Goal: Task Accomplishment & Management: Complete application form

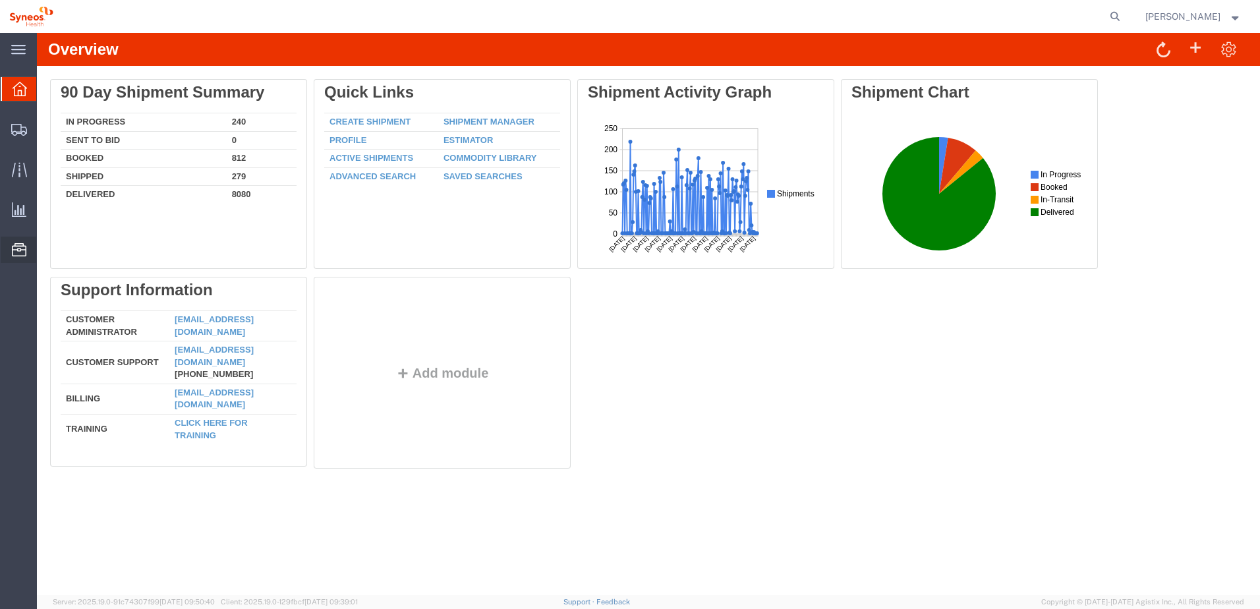
click at [0, 0] on span "Commodity Library" at bounding box center [0, 0] width 0 height 0
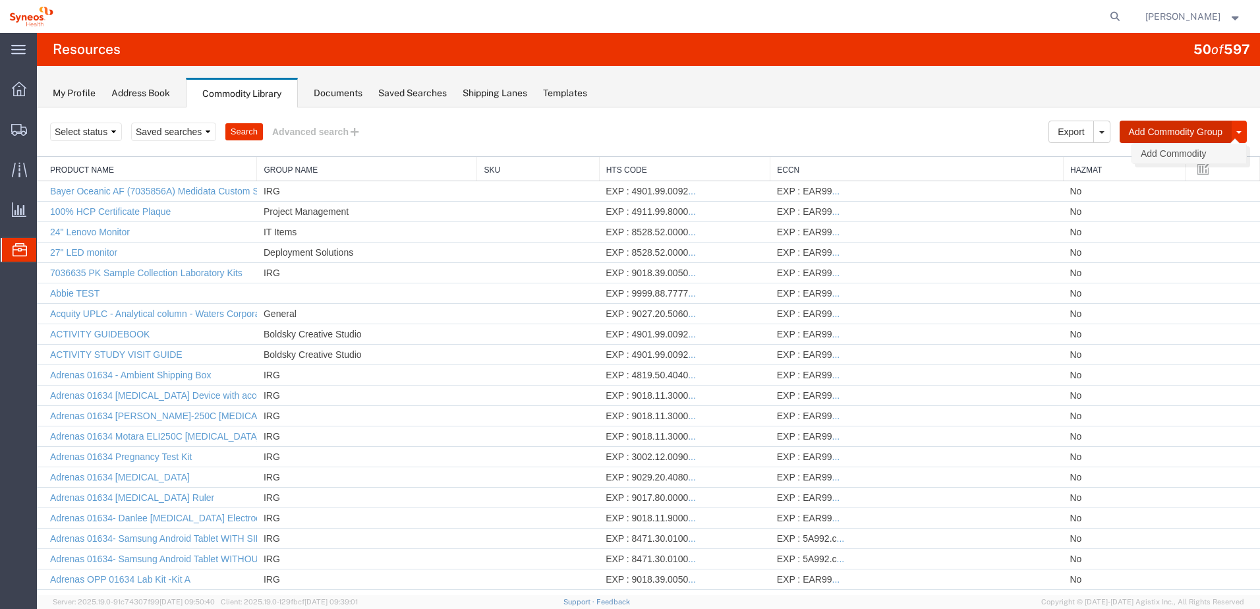
drag, startPoint x: 1154, startPoint y: 132, endPoint x: 1157, endPoint y: 154, distance: 22.6
click at [1157, 143] on div "Add Commodity Group Add Commodity" at bounding box center [1182, 132] width 127 height 22
click at [1157, 154] on link "Add Commodity" at bounding box center [1189, 154] width 114 height 20
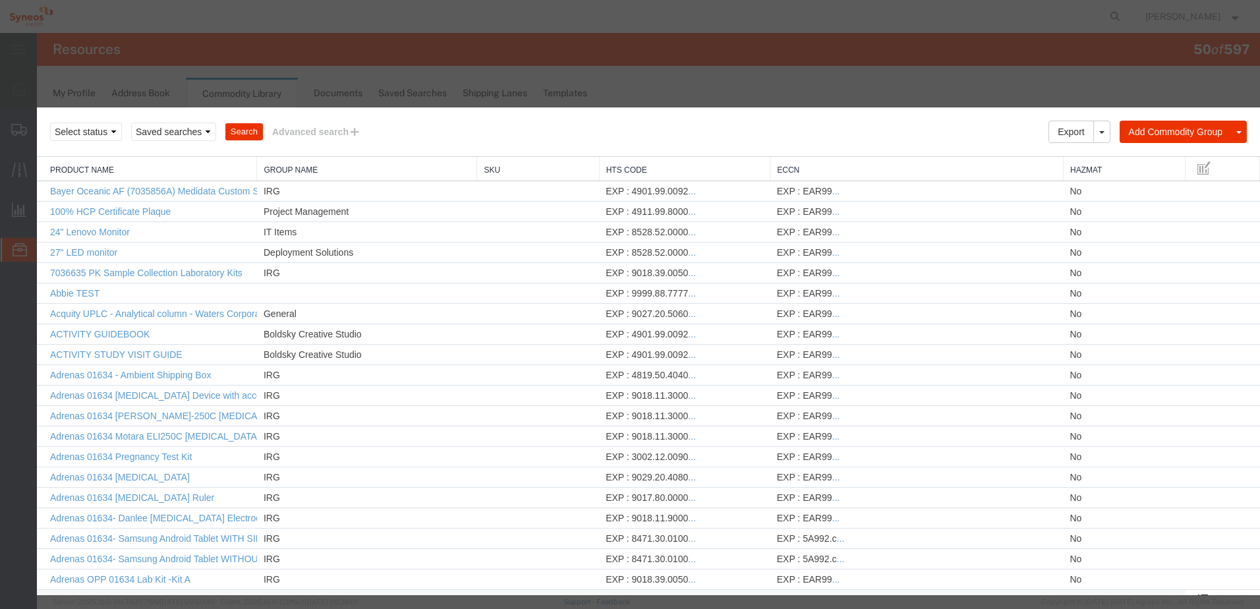
select select
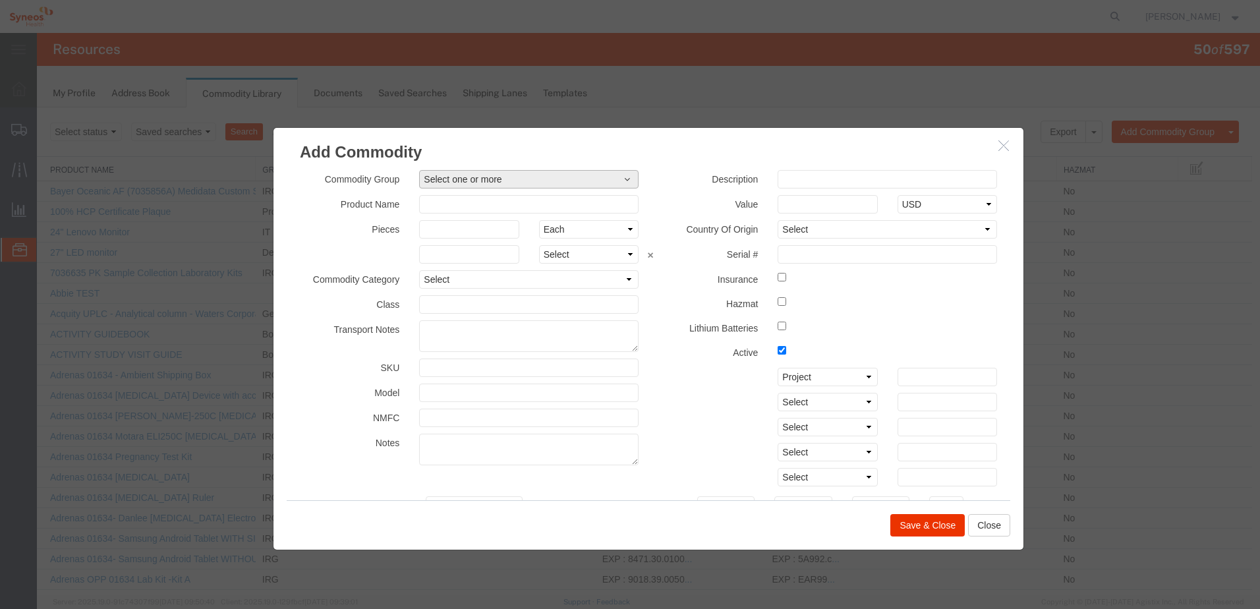
click at [499, 177] on span "Select one or more" at bounding box center [529, 179] width 210 height 13
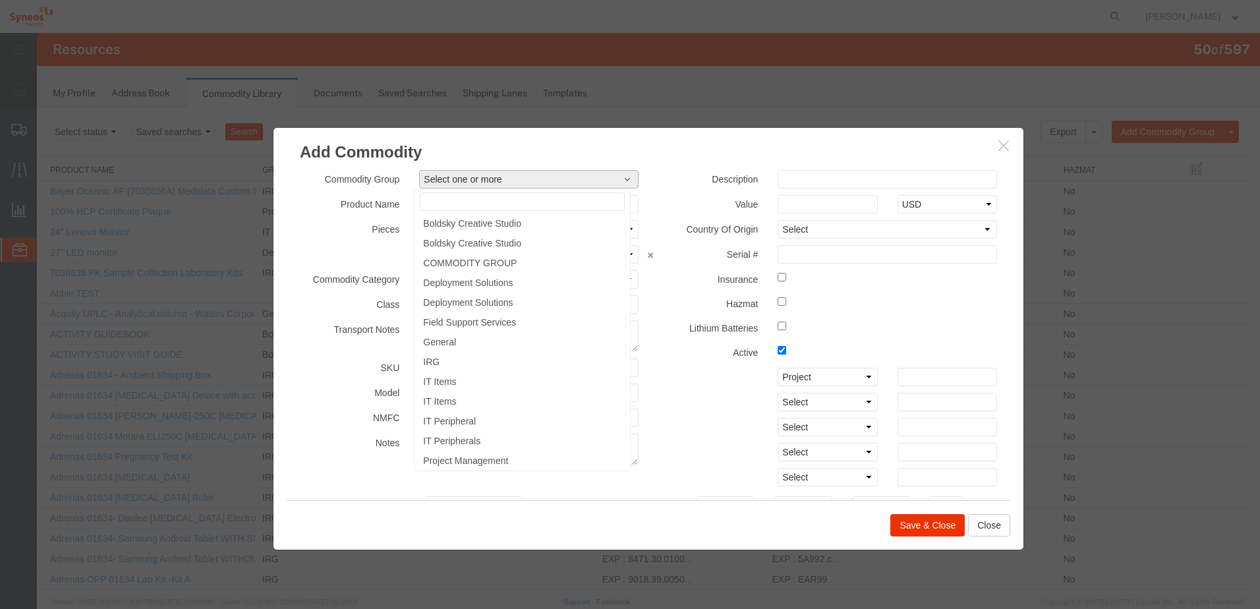
click at [499, 177] on span "Select one or more" at bounding box center [529, 179] width 210 height 13
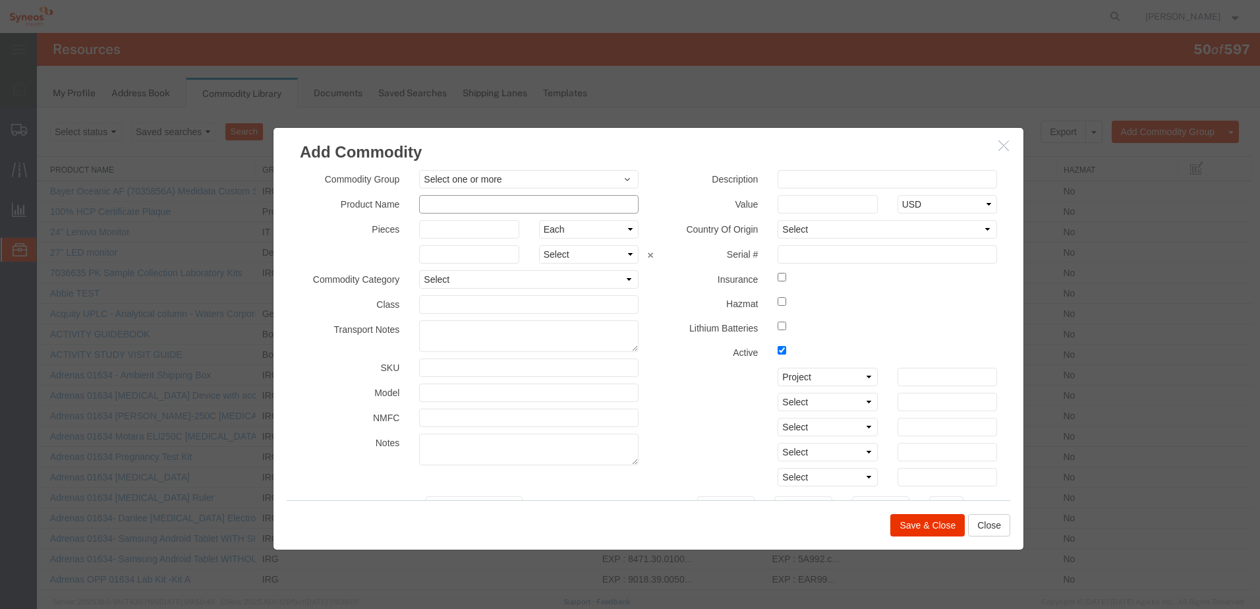
click at [476, 205] on input "text" at bounding box center [528, 204] width 219 height 18
paste input "Ultrasonic Humidifier"
paste input "USB Colorful Humidifier"
type input "Ultrasonic Humidifier - USB Colorful Humidifier"
click at [835, 176] on input "text" at bounding box center [886, 179] width 219 height 18
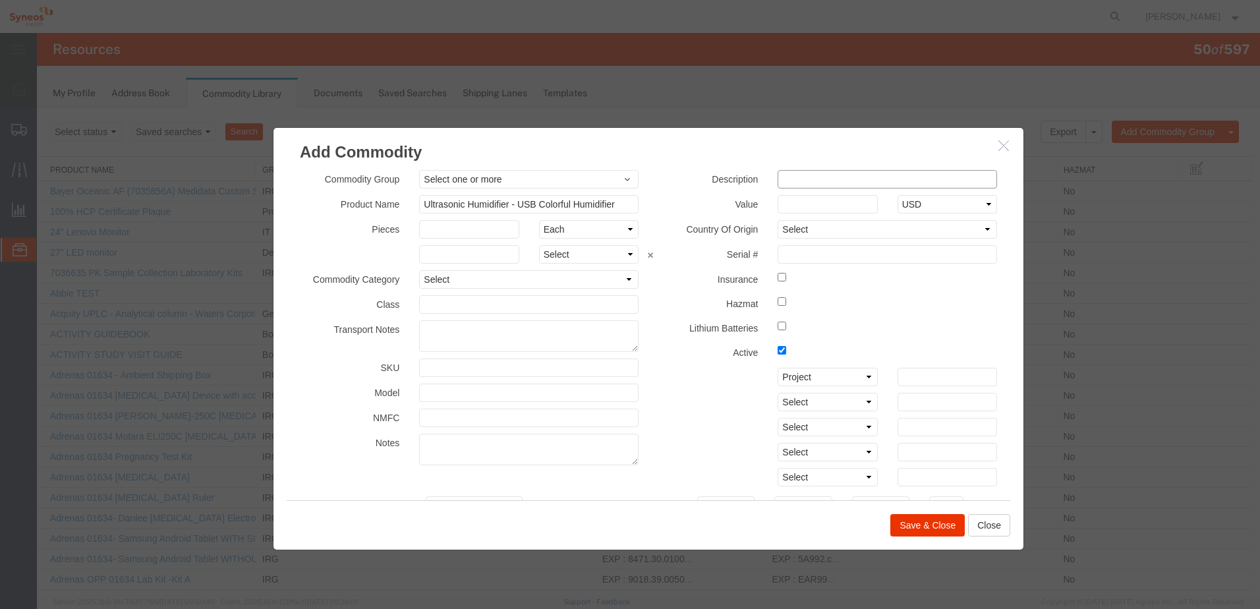
paste input "Model: CM-9S"
type input "Model: CM-9S"
click at [806, 233] on select "Select [GEOGRAPHIC_DATA] [GEOGRAPHIC_DATA] [GEOGRAPHIC_DATA] [GEOGRAPHIC_DATA] …" at bounding box center [886, 229] width 219 height 18
select select "CN"
click at [777, 220] on select "Select [GEOGRAPHIC_DATA] [GEOGRAPHIC_DATA] [GEOGRAPHIC_DATA] [GEOGRAPHIC_DATA] …" at bounding box center [886, 229] width 219 height 18
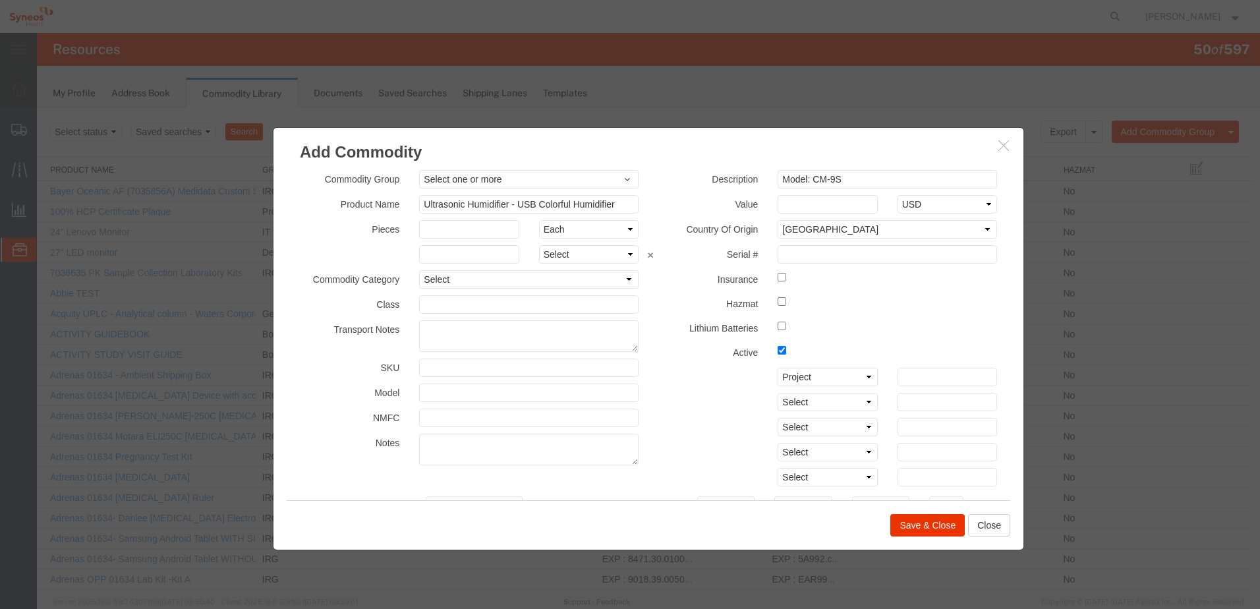
click at [692, 441] on div "Select Account Type Activity ID Airline Appointment Number ASN Batch Number Bil…" at bounding box center [827, 427] width 339 height 119
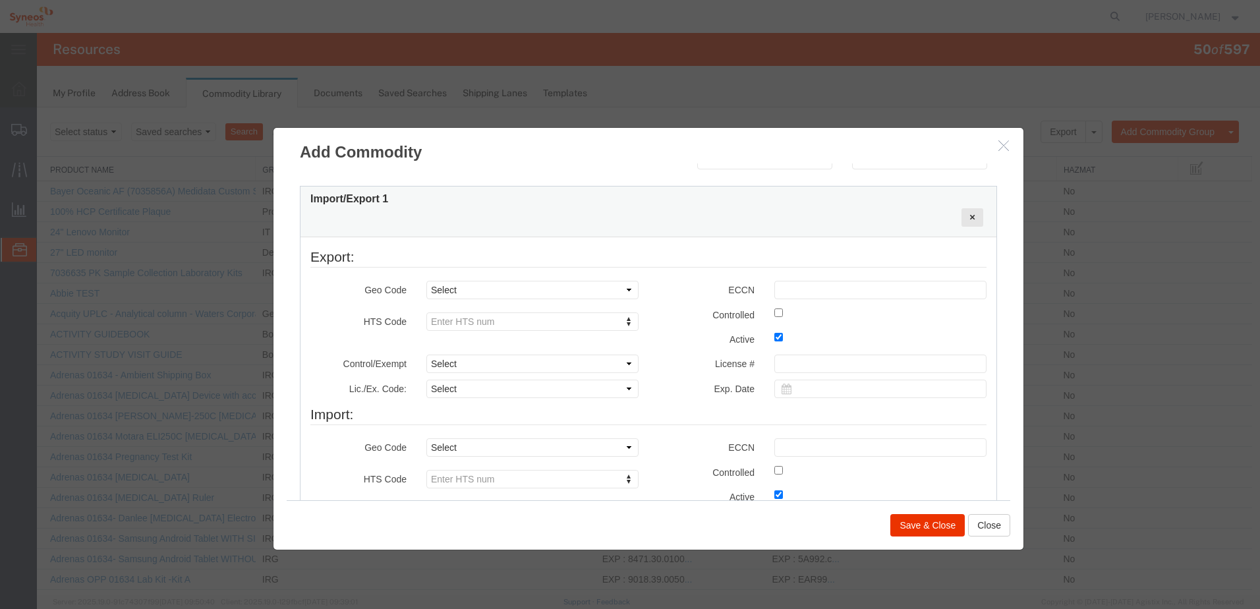
scroll to position [461, 0]
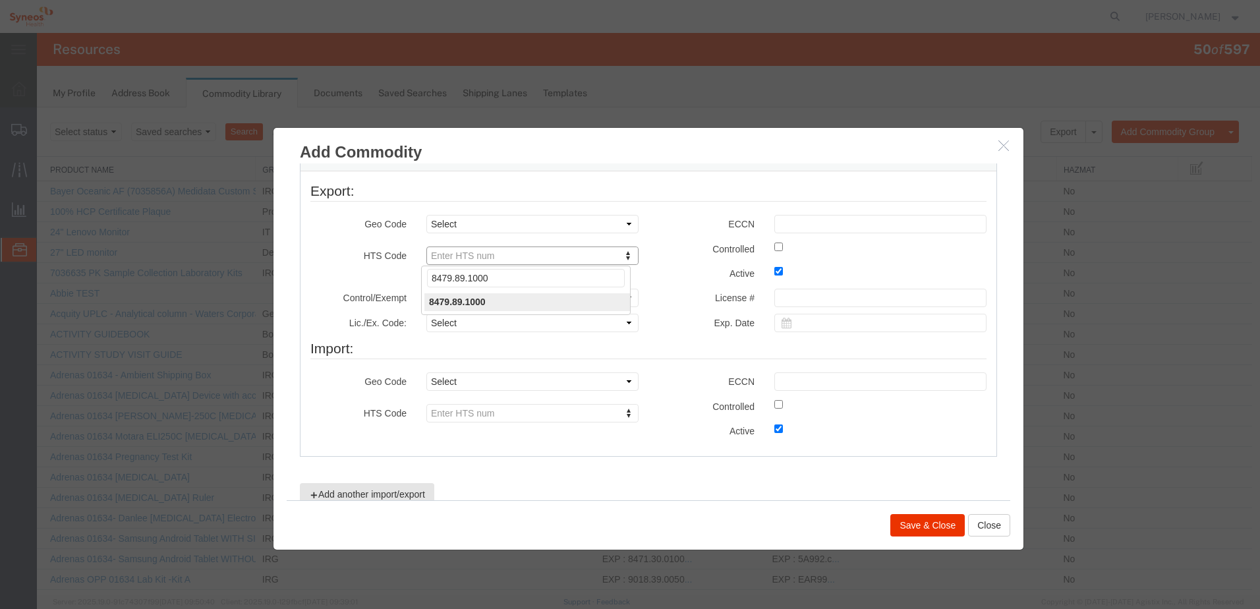
type input "8479.89.1000"
click at [675, 274] on label "Active" at bounding box center [706, 272] width 116 height 16
click at [536, 300] on select "Select ATF BIS DEA EPA FDA FTR ITAR OFAC Other (OPA)" at bounding box center [532, 298] width 212 height 18
select select "BIS"
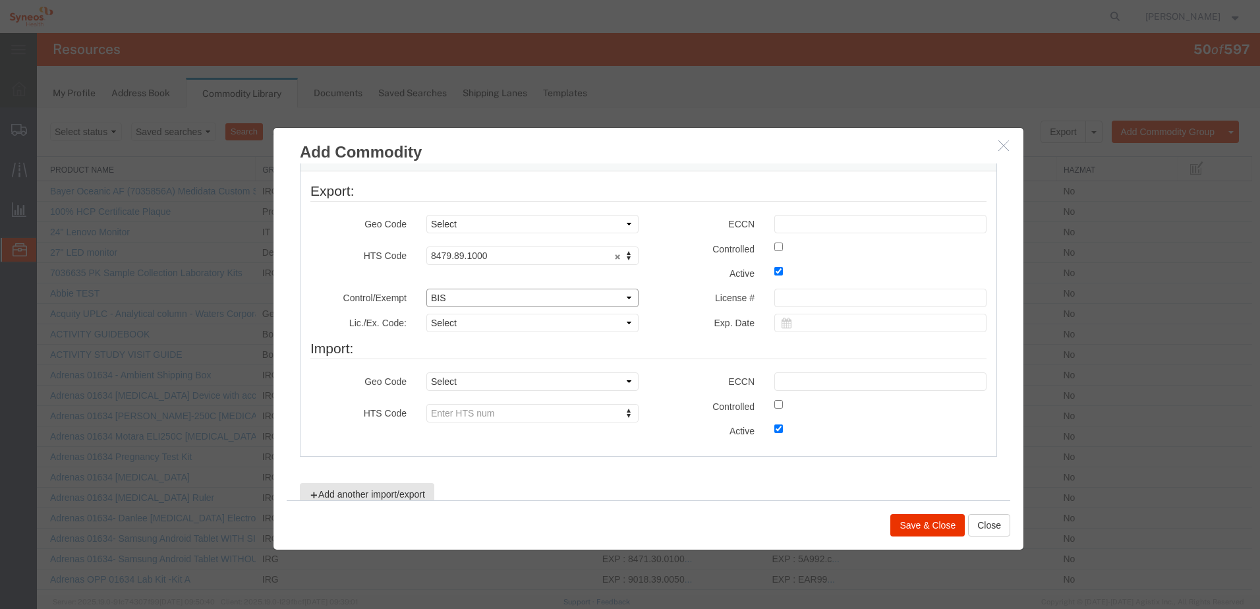
click at [426, 289] on select "Select ATF BIS DEA EPA FDA FTR ITAR OFAC Other (OPA)" at bounding box center [532, 298] width 212 height 18
click at [488, 323] on select "Select AGR-Agricultural APP-Computers APR-Additional Permissive Exports AVS-Air…" at bounding box center [532, 323] width 212 height 18
select select "NLR"
click at [426, 314] on select "Select AGR-Agricultural APP-Computers APR-Additional Permissive Exports AVS-Air…" at bounding box center [532, 323] width 212 height 18
click at [797, 222] on input "text" at bounding box center [880, 224] width 212 height 18
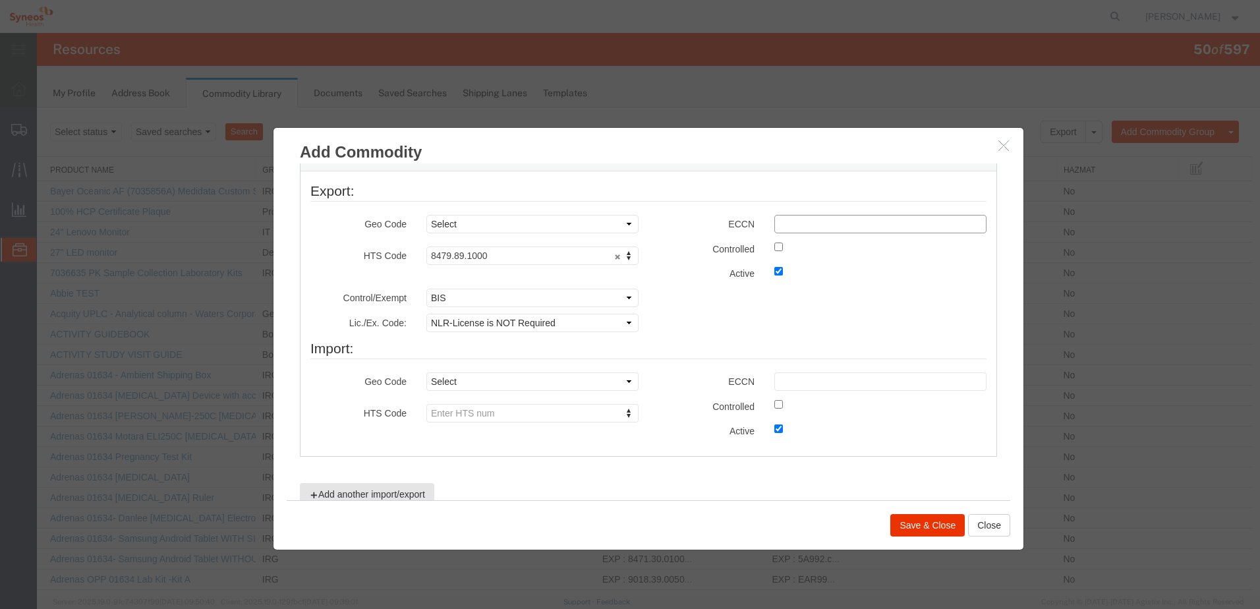
type input "EAR99"
click at [717, 289] on div "License # Exp. Date" at bounding box center [822, 289] width 348 height 1
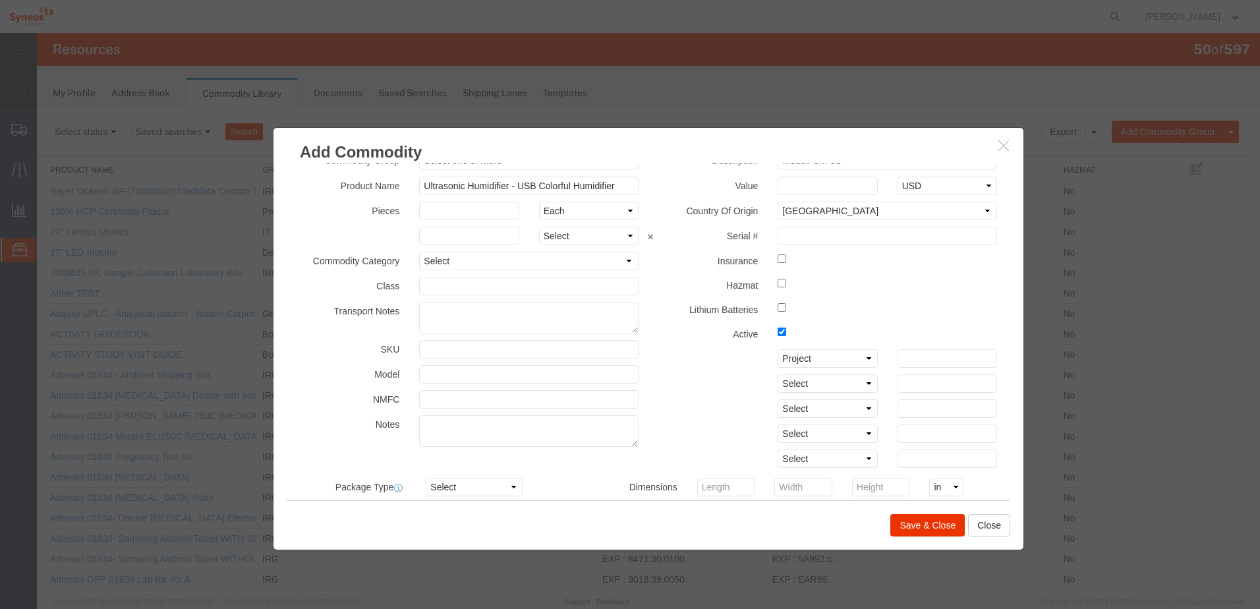
scroll to position [0, 0]
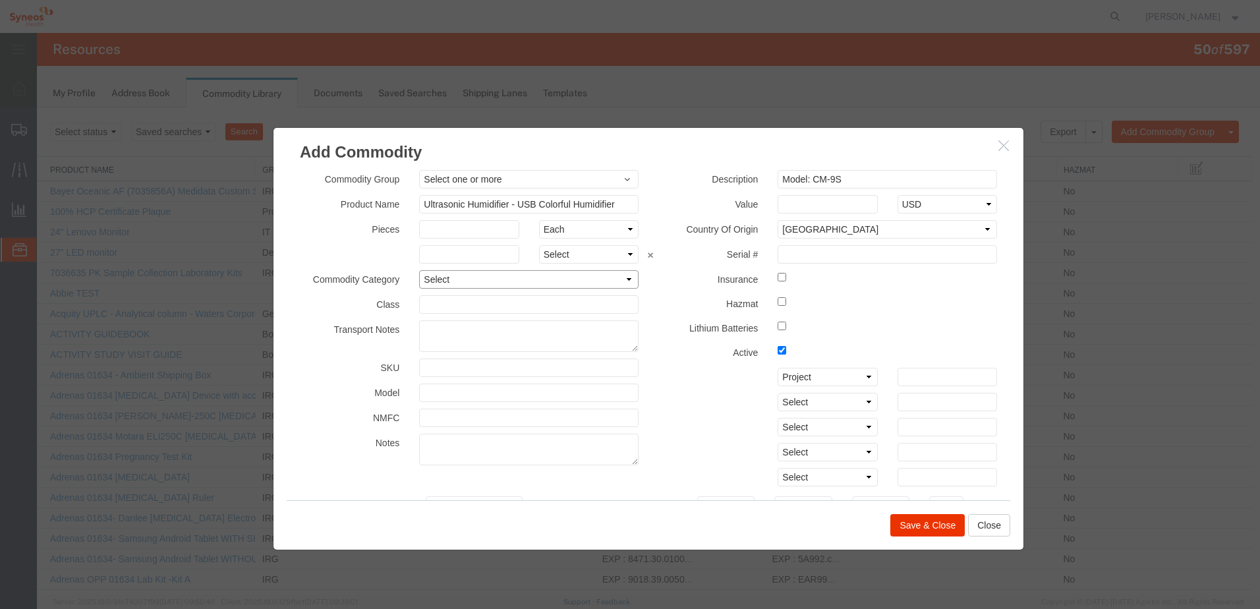
click at [514, 275] on select "Select" at bounding box center [528, 279] width 219 height 18
click at [514, 279] on select "Select" at bounding box center [528, 279] width 219 height 18
click at [600, 169] on div "Commodity Group Select one or more Boldsky Creative Studio Boldsky Creative Stu…" at bounding box center [648, 331] width 750 height 337
click at [600, 175] on span "Select one or more" at bounding box center [529, 179] width 210 height 13
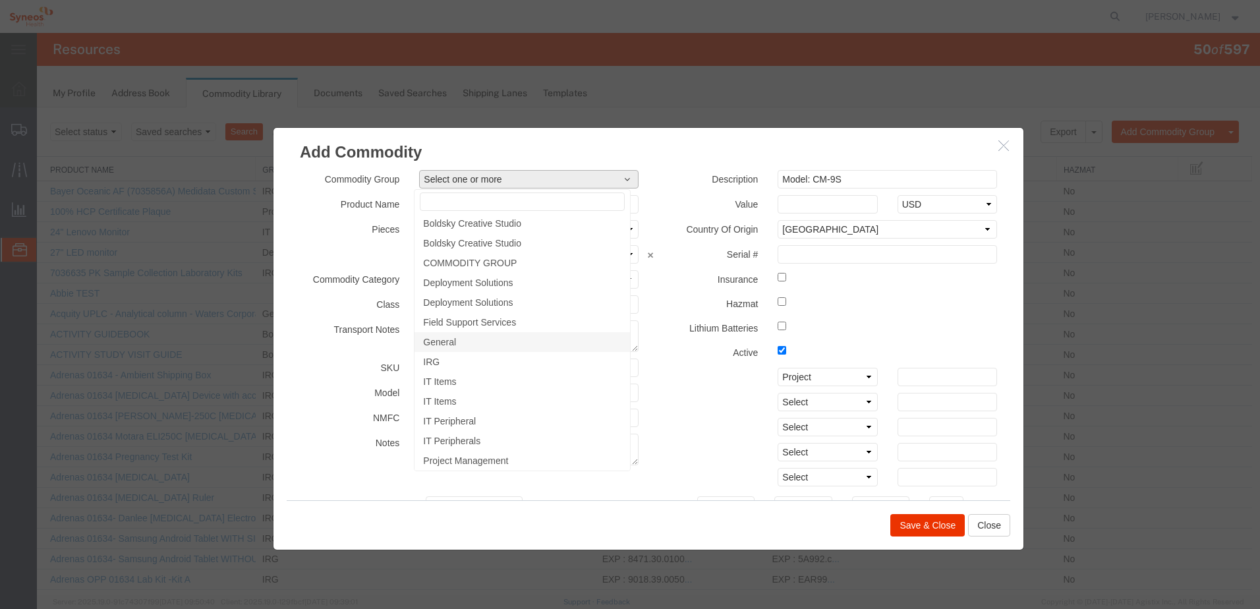
click at [551, 342] on link "General" at bounding box center [521, 342] width 215 height 20
select select "2887"
click at [668, 167] on div "Commodity Group General Boldsky Creative Studio Boldsky Creative Studio COMMODI…" at bounding box center [648, 331] width 750 height 337
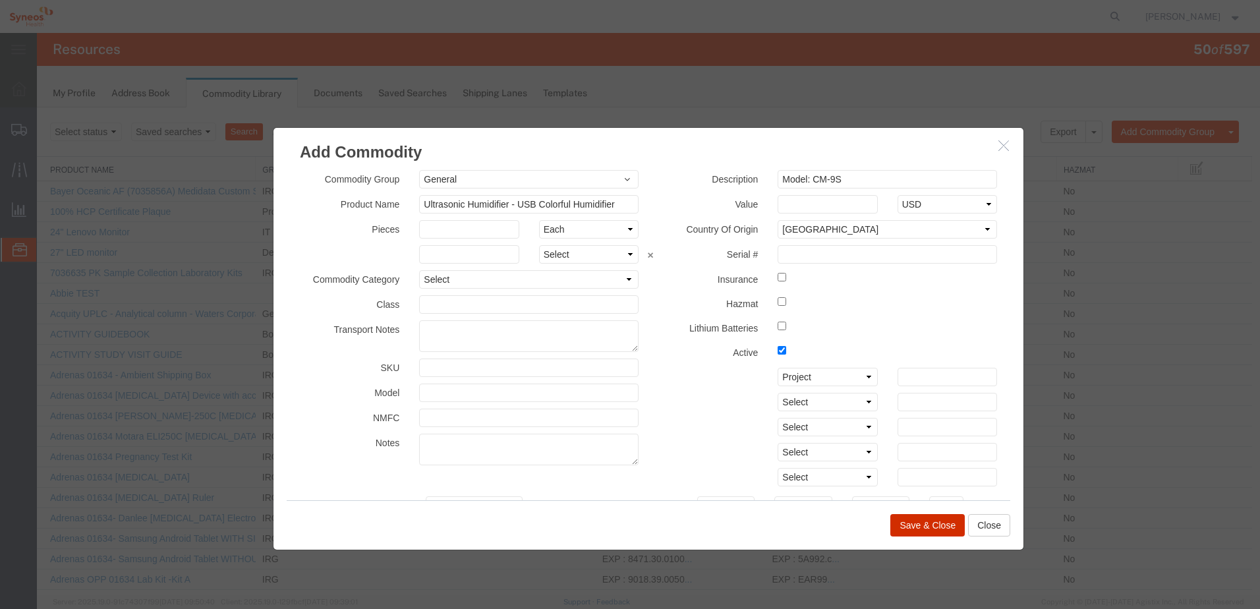
click at [929, 522] on button "Save & Close" at bounding box center [927, 525] width 74 height 22
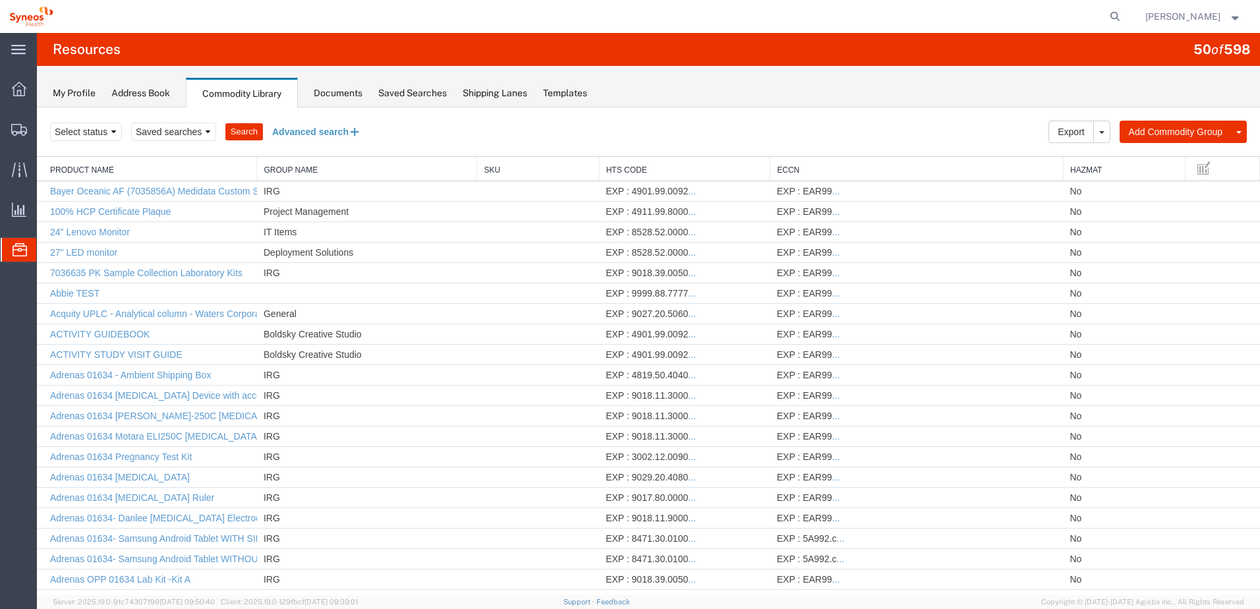
click at [331, 132] on button "Advanced search" at bounding box center [316, 132] width 107 height 22
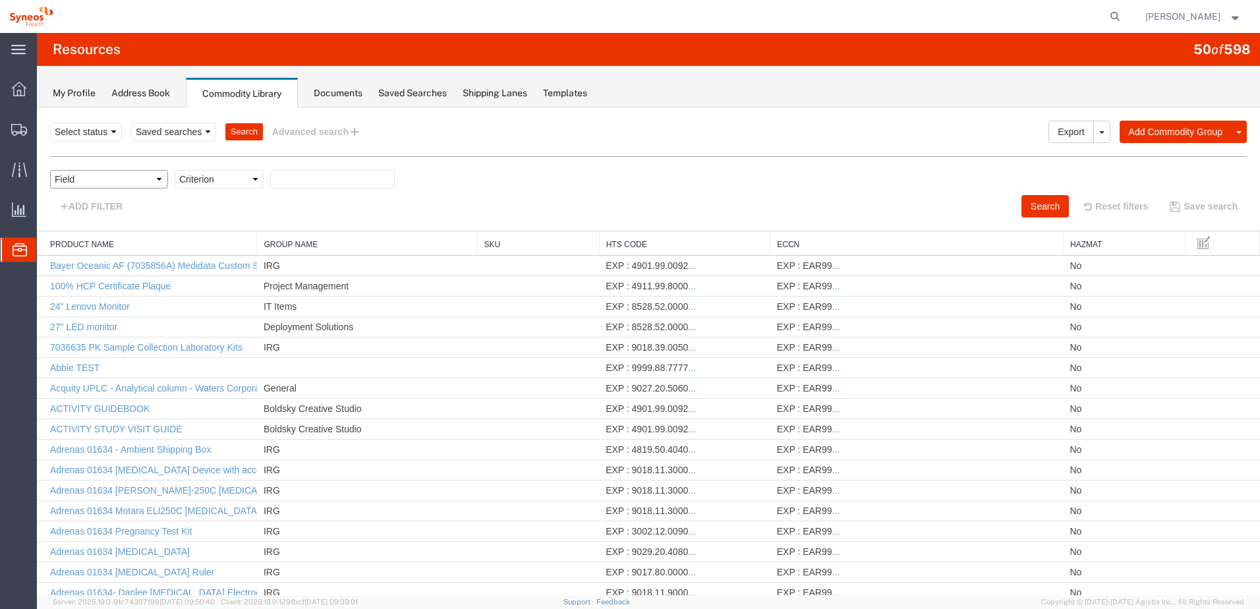
click at [137, 184] on select "Field Class Commodity Category Commodity Group Commodity Quantity Commodity Val…" at bounding box center [109, 179] width 118 height 18
select select "productName"
click at [50, 170] on select "Field Class Commodity Category Commodity Group Commodity Quantity Commodity Val…" at bounding box center [109, 179] width 118 height 18
drag, startPoint x: 273, startPoint y: 295, endPoint x: 237, endPoint y: 187, distance: 113.6
click at [237, 187] on select "Criterion contains does not contain is is blank is not blank starts with" at bounding box center [219, 179] width 89 height 18
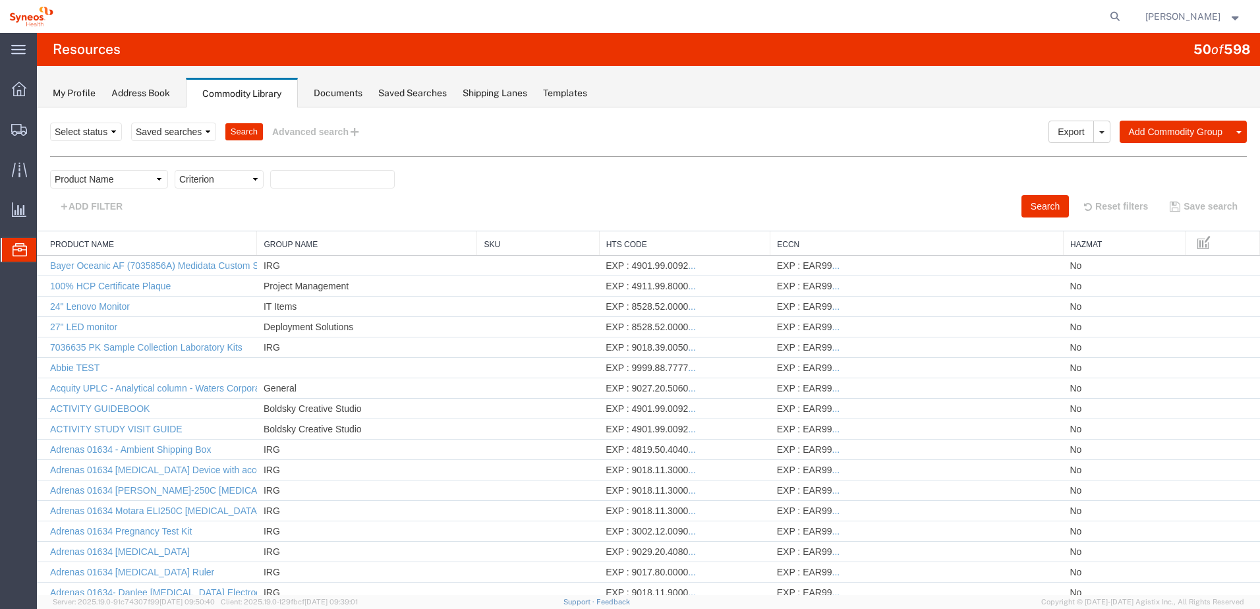
select select "contains"
click at [175, 170] on select "Criterion contains does not contain is is blank is not blank starts with" at bounding box center [219, 179] width 89 height 18
click at [299, 179] on input "text" at bounding box center [332, 179] width 125 height 18
type input "humidifier"
click at [1021, 204] on button "Search" at bounding box center [1044, 206] width 47 height 22
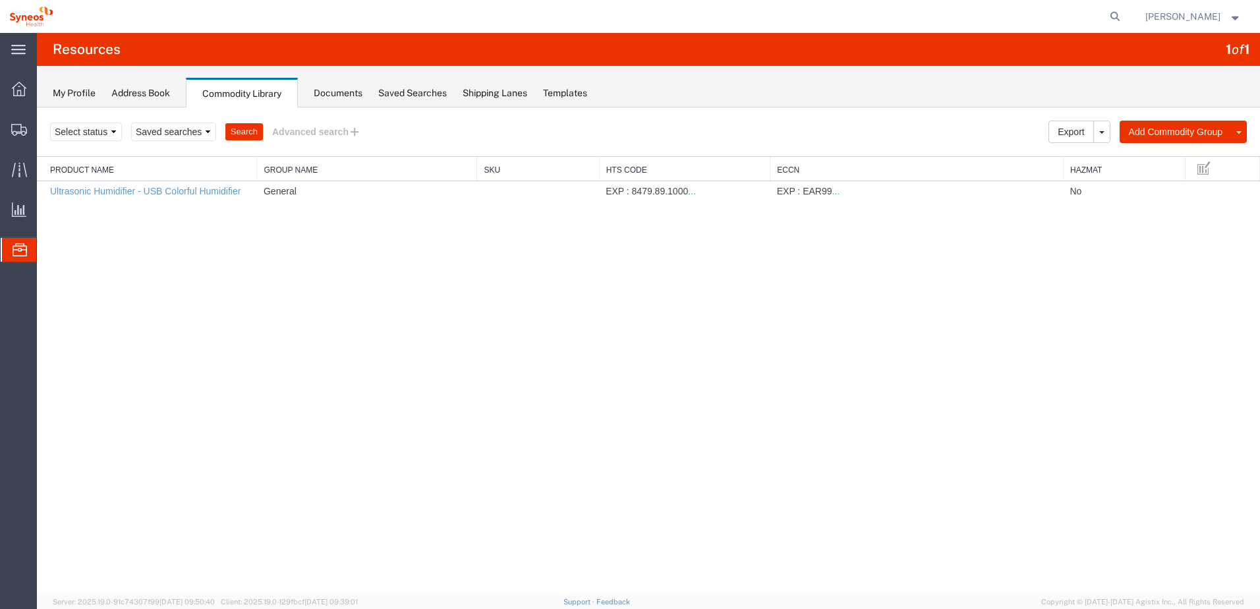
click at [316, 120] on div "Search Export [GEOGRAPHIC_DATA] Add Commodity Group Add Commodity Select status…" at bounding box center [648, 131] width 1223 height 49
click at [316, 130] on button "Advanced search" at bounding box center [316, 132] width 107 height 22
